Goal: Transaction & Acquisition: Purchase product/service

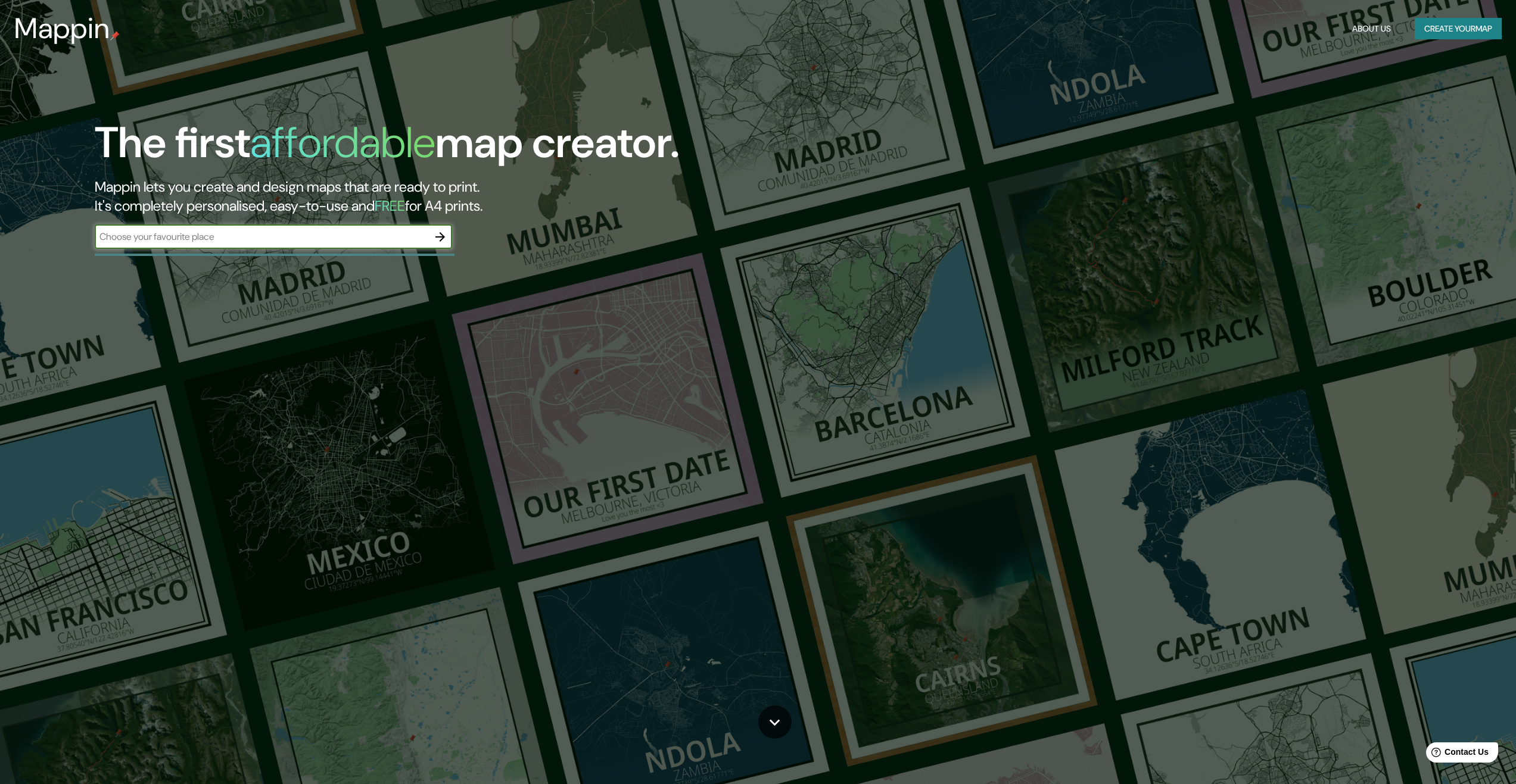
click at [193, 234] on input "text" at bounding box center [261, 237] width 334 height 14
type input "trill"
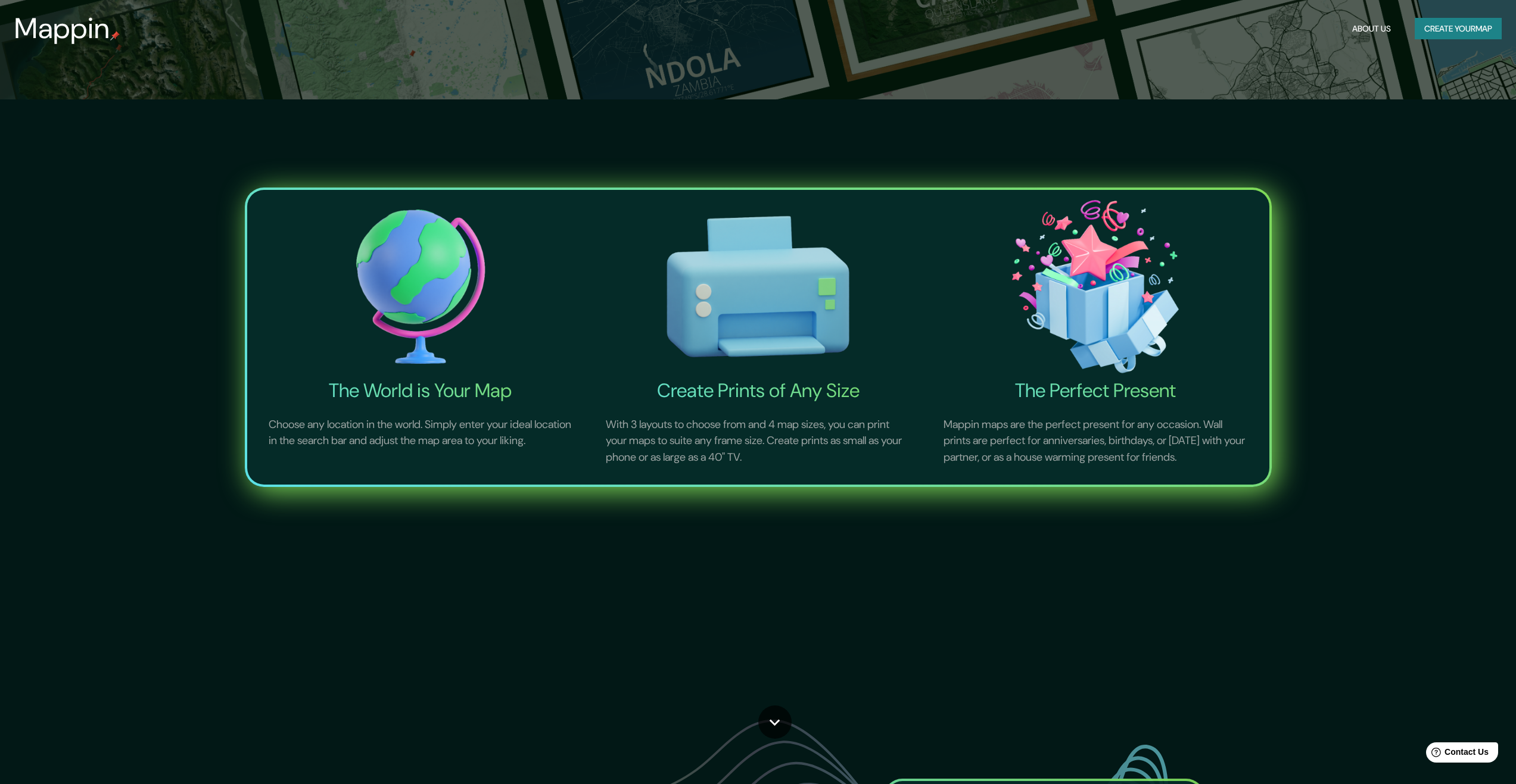
drag, startPoint x: 181, startPoint y: 234, endPoint x: 91, endPoint y: 221, distance: 90.9
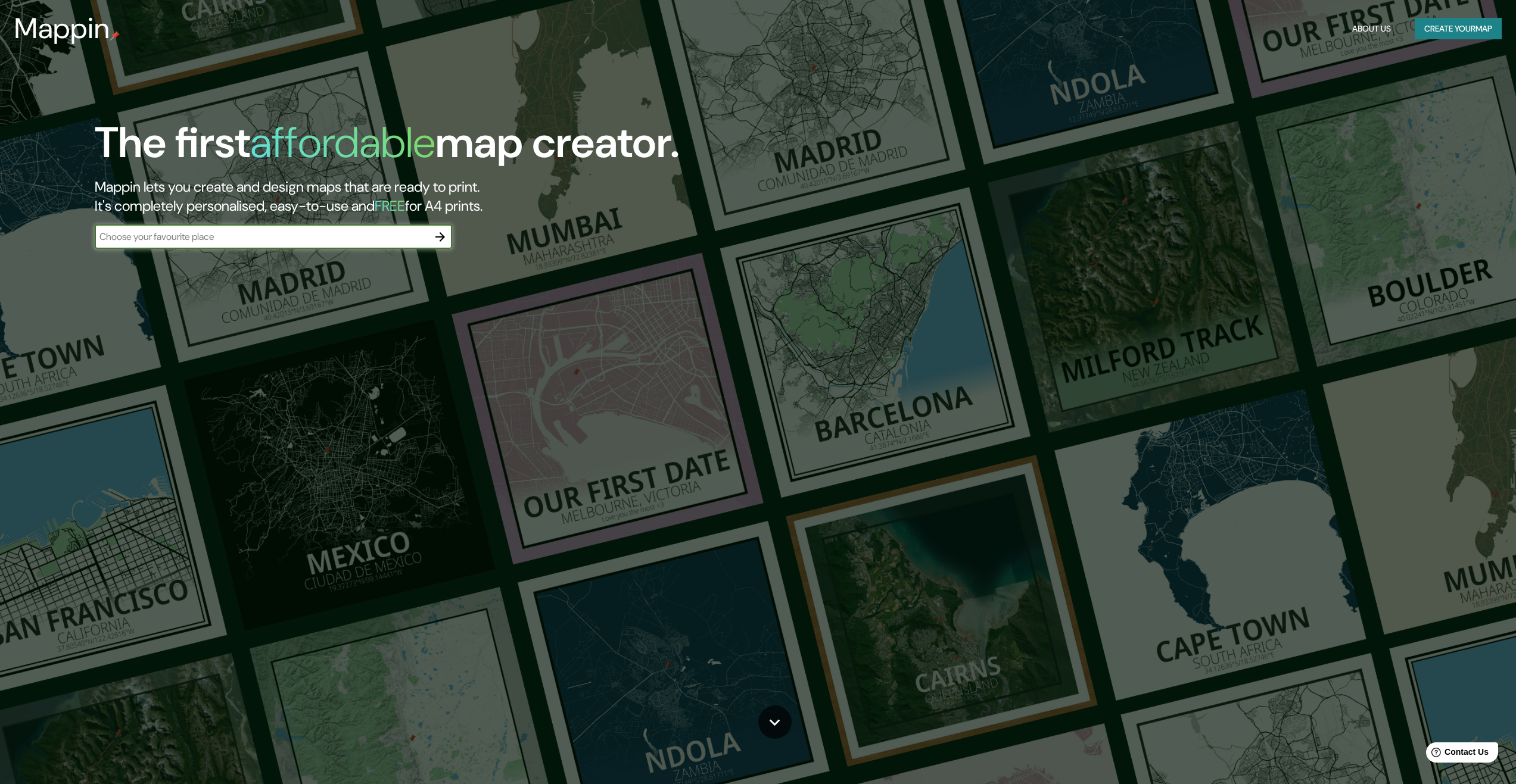
click at [146, 239] on input "text" at bounding box center [261, 237] width 334 height 14
drag, startPoint x: 145, startPoint y: 237, endPoint x: 59, endPoint y: 235, distance: 86.0
click at [59, 235] on div "The first affordable map creator. Mappin lets you create and design maps that a…" at bounding box center [473, 189] width 909 height 143
type input "albert [STREET_ADDRESS]"
click at [434, 240] on icon "button" at bounding box center [440, 237] width 14 height 14
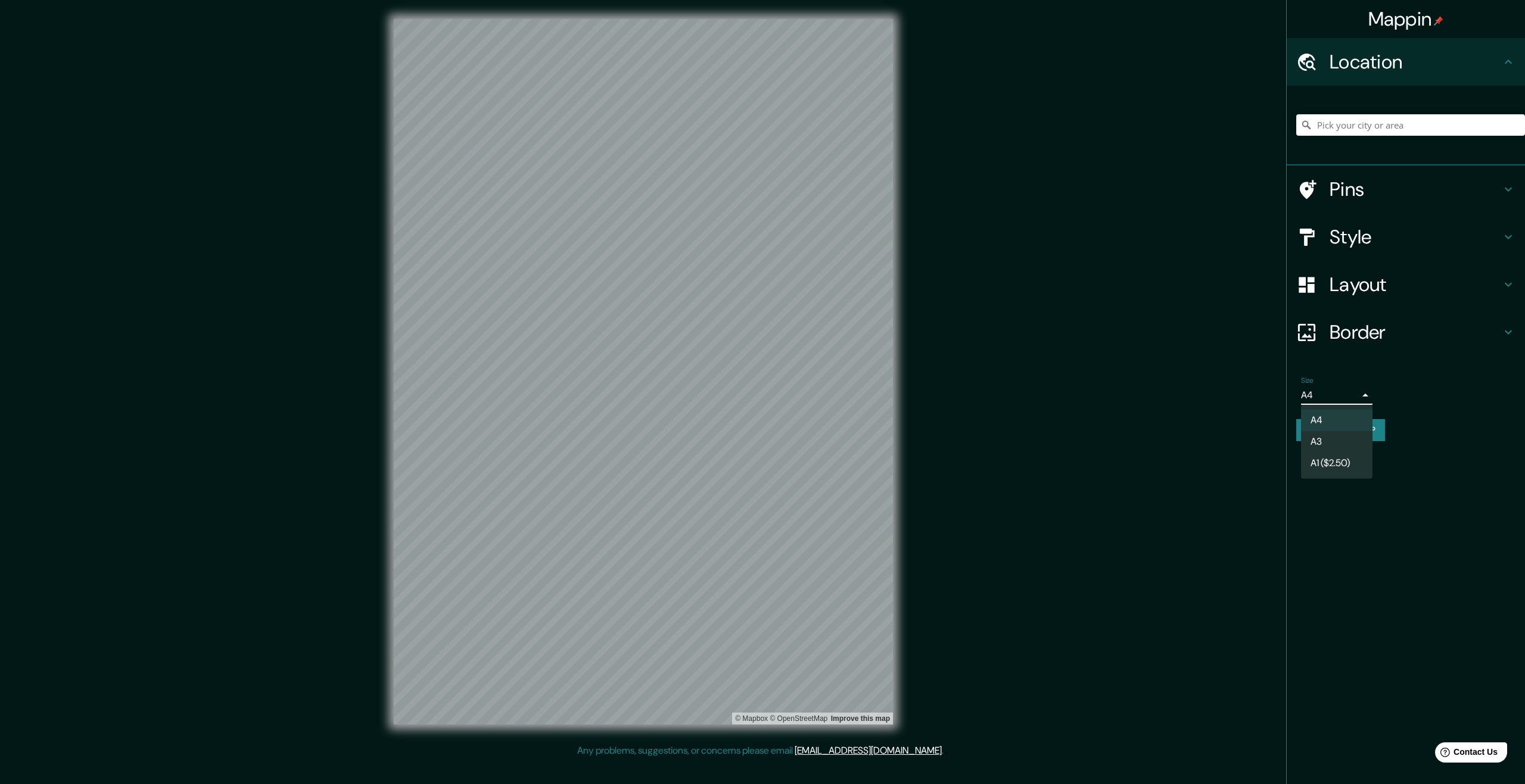
click at [1304, 394] on body "Mappin Location Pins Style Layout Border Choose a border. Hint : you can make l…" at bounding box center [762, 392] width 1525 height 784
click at [1387, 398] on div at bounding box center [762, 392] width 1525 height 784
click at [1347, 402] on body "Mappin Location Pins Style Layout Border Choose a border. Hint : you can make l…" at bounding box center [762, 392] width 1525 height 784
click at [1376, 385] on div at bounding box center [762, 392] width 1525 height 784
